Goal: Transaction & Acquisition: Obtain resource

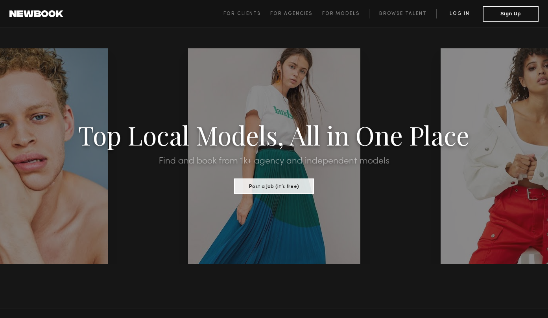
click at [398, 10] on link "Log in" at bounding box center [459, 13] width 46 height 9
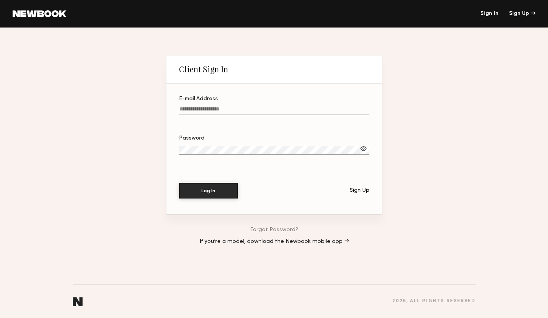
click at [208, 108] on input "E-mail Address" at bounding box center [274, 110] width 190 height 9
type input "**********"
click at [197, 145] on label "Password" at bounding box center [274, 149] width 190 height 27
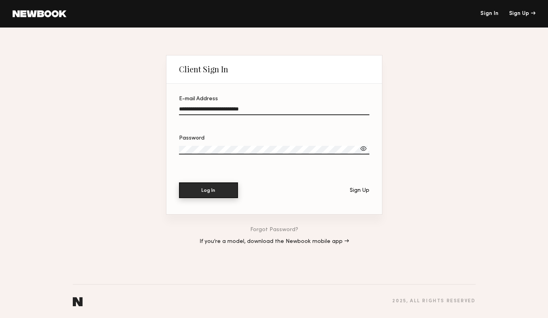
click at [210, 190] on button "Log In" at bounding box center [208, 190] width 59 height 16
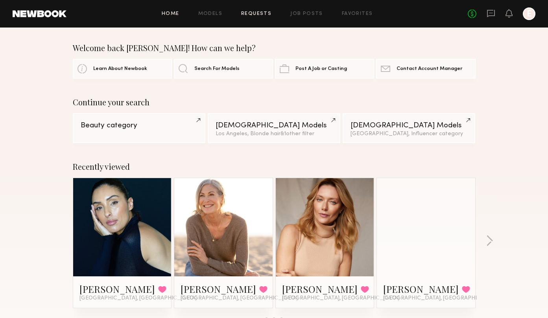
click at [259, 14] on link "Requests" at bounding box center [256, 13] width 30 height 5
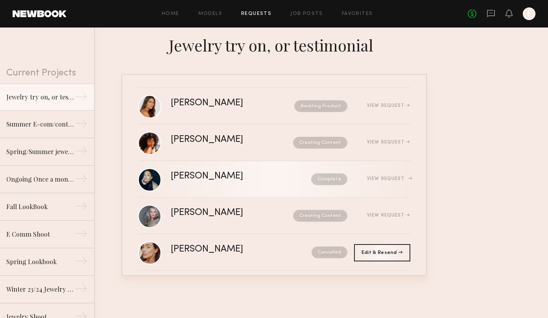
click at [392, 177] on div "View Request" at bounding box center [388, 179] width 43 height 5
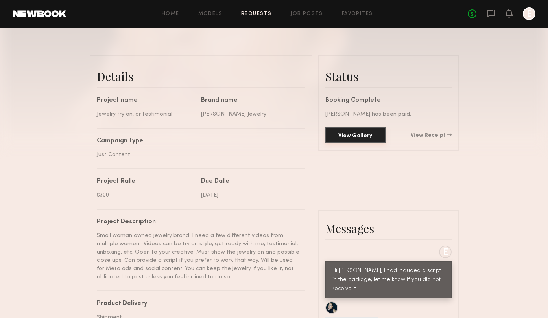
scroll to position [365, 0]
click at [357, 136] on button "View Gallery" at bounding box center [355, 135] width 60 height 16
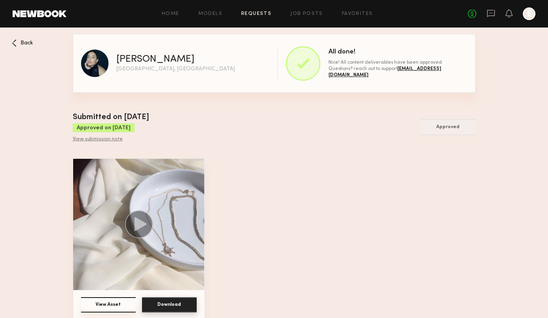
click at [158, 304] on button "Download" at bounding box center [169, 304] width 55 height 15
click at [172, 14] on link "Home" at bounding box center [171, 13] width 18 height 5
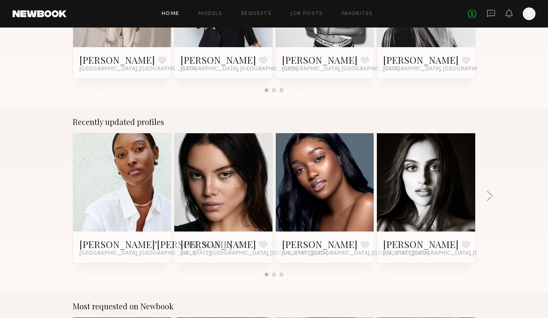
scroll to position [414, 0]
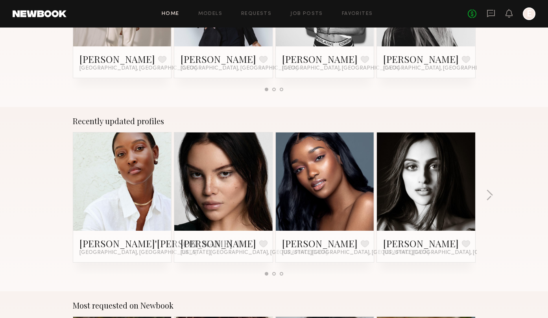
click at [235, 194] on link at bounding box center [223, 182] width 48 height 98
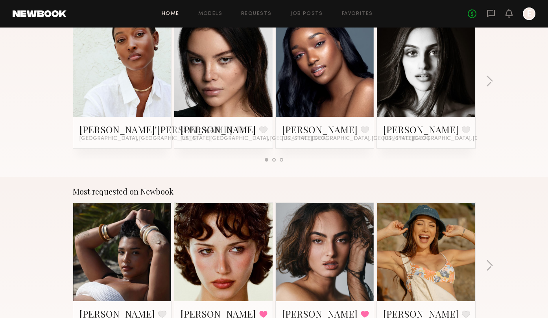
scroll to position [527, 0]
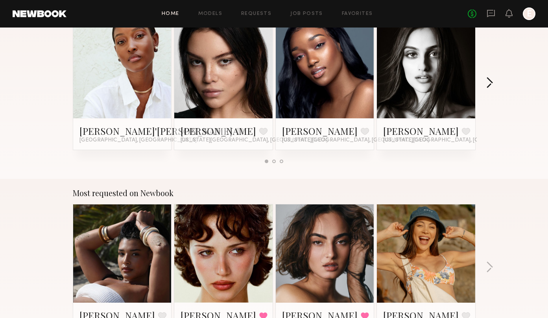
click at [398, 82] on button "button" at bounding box center [489, 83] width 7 height 13
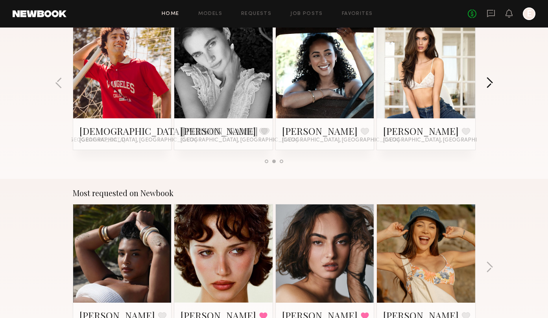
click at [398, 82] on button "button" at bounding box center [489, 83] width 7 height 13
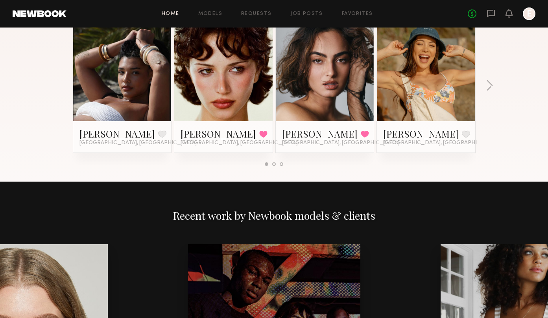
scroll to position [708, 0]
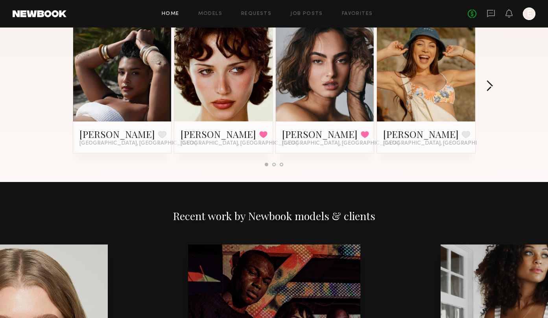
click at [398, 83] on button "button" at bounding box center [489, 86] width 7 height 13
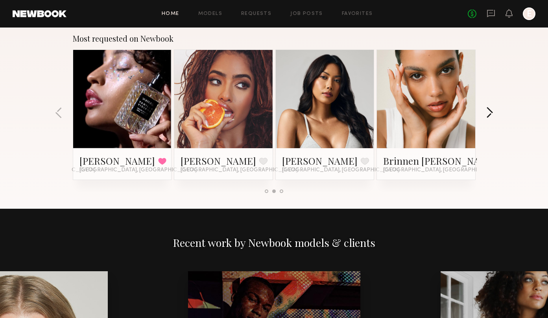
scroll to position [680, 0]
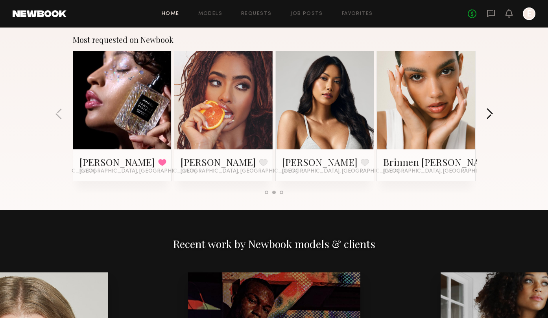
click at [398, 114] on button "button" at bounding box center [489, 114] width 7 height 13
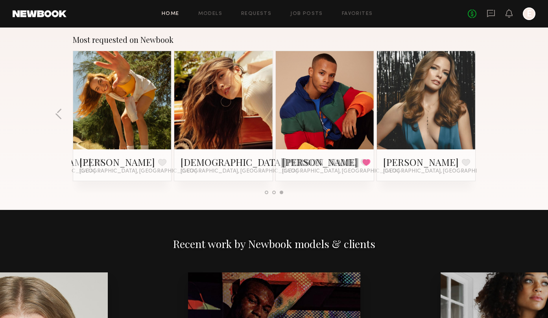
click at [398, 112] on div "Most requested on Newbook Haleigh W. Favorite Los Angeles, CA Jessie M. Favorit…" at bounding box center [274, 118] width 548 height 184
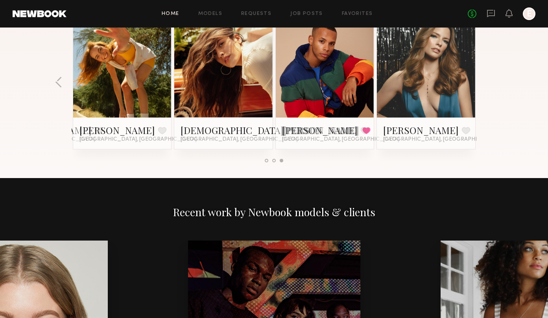
scroll to position [711, 0]
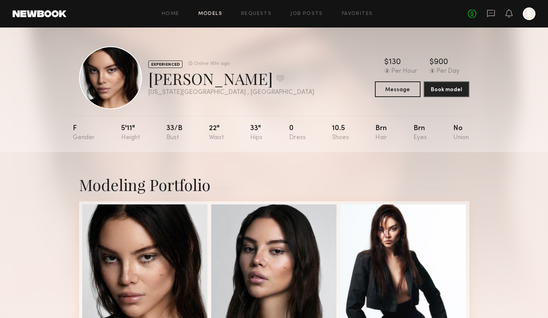
click at [214, 15] on link "Models" at bounding box center [210, 13] width 24 height 5
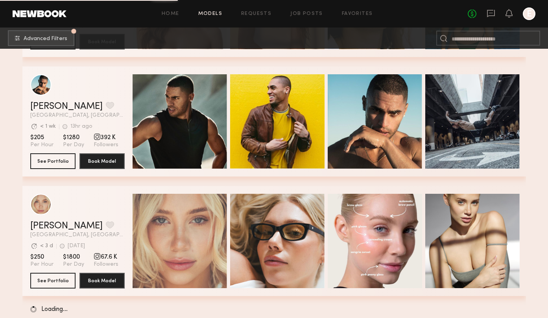
scroll to position [4183, 0]
